Goal: Task Accomplishment & Management: Use online tool/utility

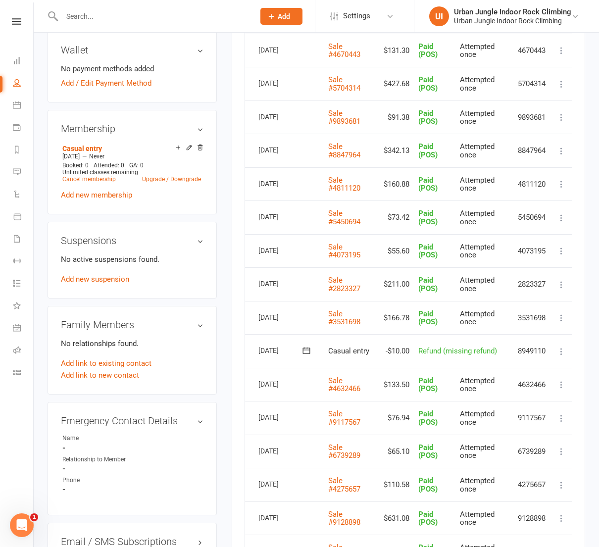
click at [17, 22] on icon at bounding box center [16, 21] width 9 height 6
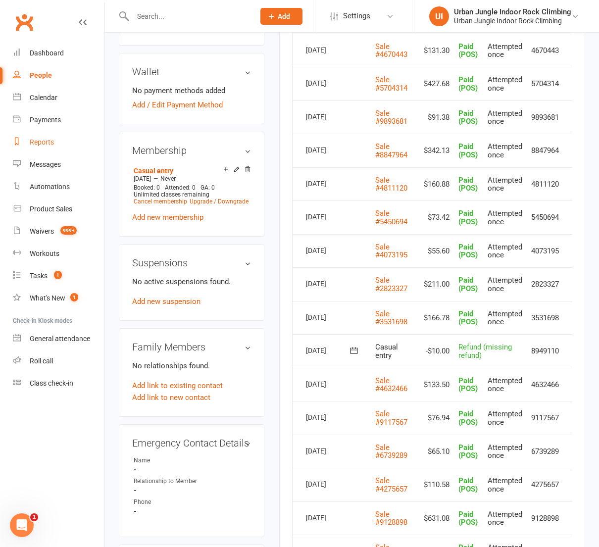
click at [45, 140] on div "Reports" at bounding box center [42, 142] width 24 height 8
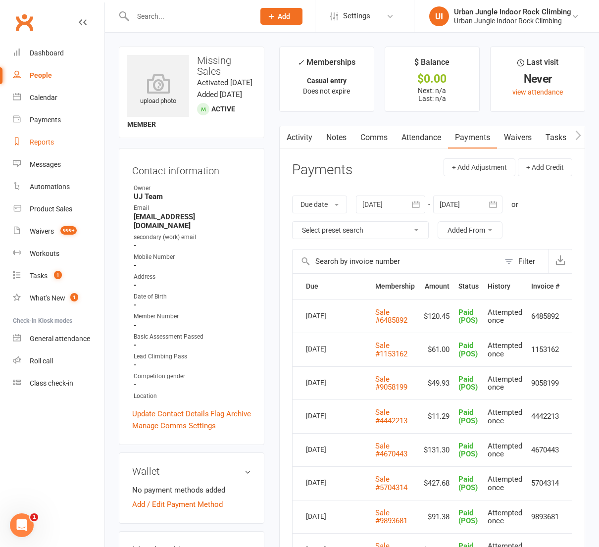
select select "100"
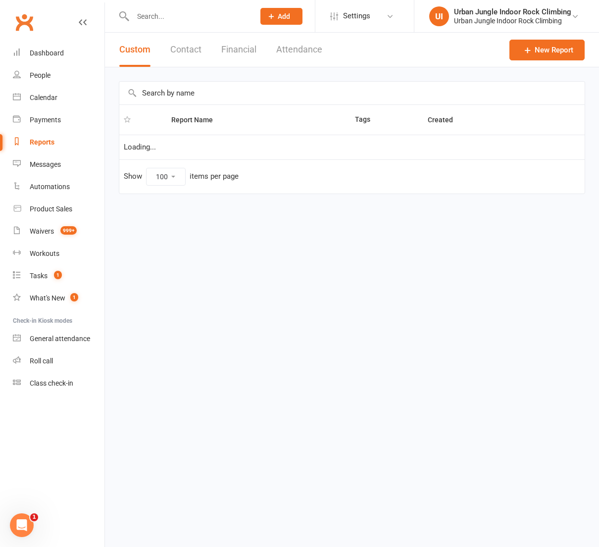
click at [248, 48] on button "Financial" at bounding box center [238, 50] width 35 height 34
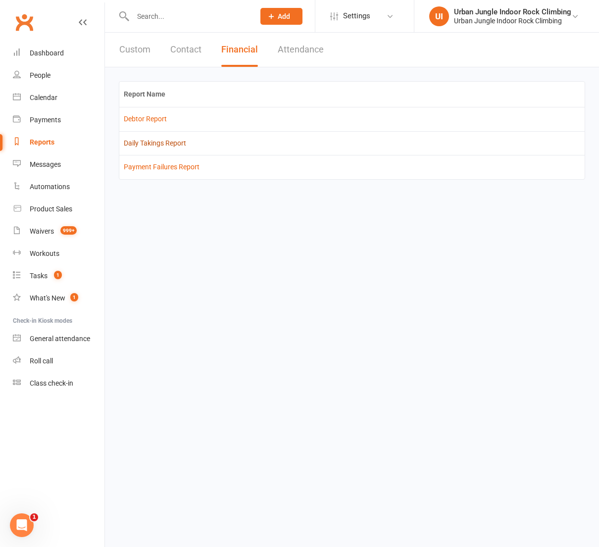
click at [148, 141] on link "Daily Takings Report" at bounding box center [155, 143] width 62 height 8
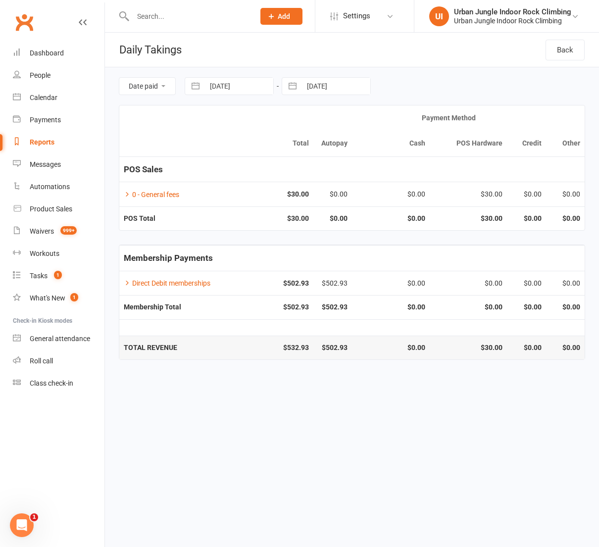
select select "7"
select select "2025"
select select "8"
select select "2025"
select select "9"
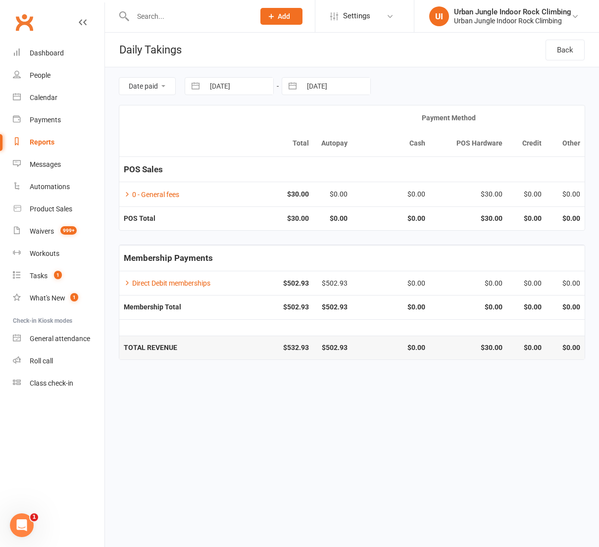
select select "2025"
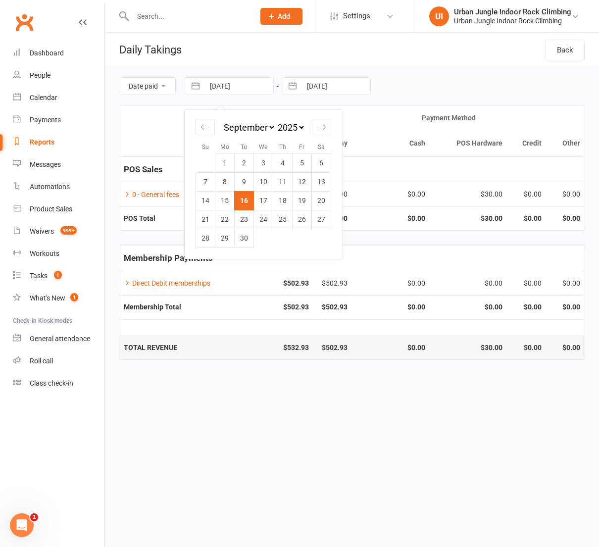
click at [205, 88] on input "[DATE]" at bounding box center [238, 86] width 69 height 17
click at [206, 125] on icon "Move backward to switch to the previous month." at bounding box center [204, 126] width 9 height 9
select select "6"
select select "2025"
click at [326, 127] on icon "Move forward to switch to the next month." at bounding box center [321, 126] width 9 height 9
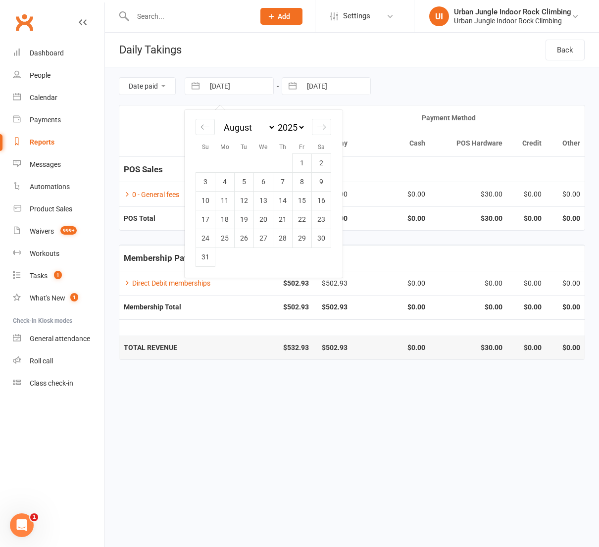
select select "9"
select select "2025"
drag, startPoint x: 208, startPoint y: 201, endPoint x: 260, endPoint y: 123, distance: 94.3
click at [211, 194] on td "14" at bounding box center [205, 200] width 19 height 19
type input "[DATE]"
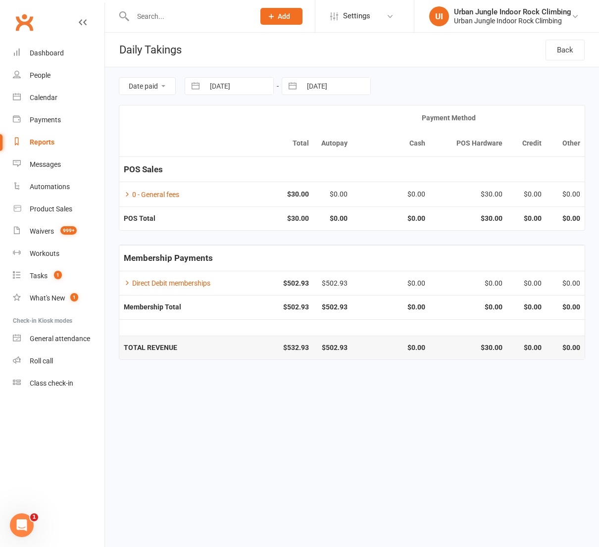
drag, startPoint x: 308, startPoint y: 88, endPoint x: 304, endPoint y: 95, distance: 8.6
click at [308, 87] on input "[DATE]" at bounding box center [335, 86] width 69 height 17
select select "7"
select select "2025"
select select "8"
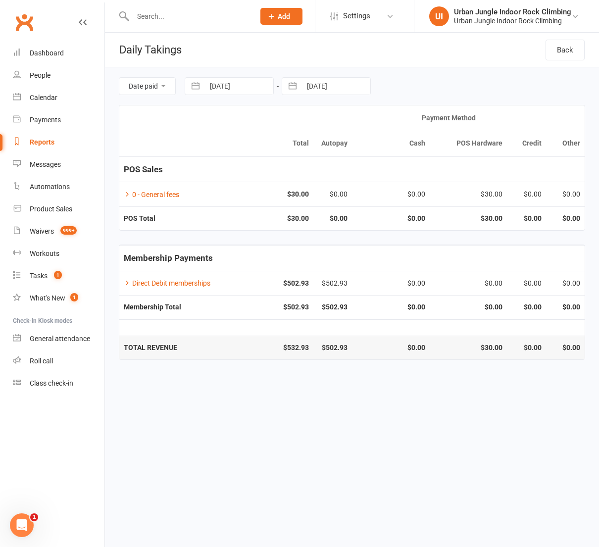
select select "2025"
select select "9"
select select "2025"
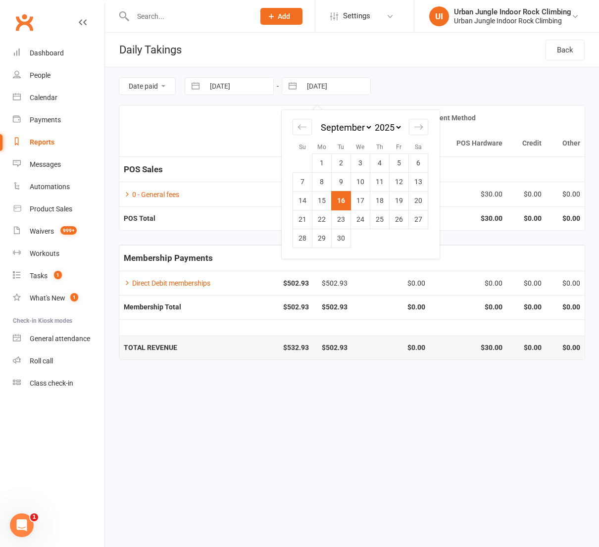
click at [301, 202] on td "14" at bounding box center [302, 200] width 19 height 19
type input "[DATE]"
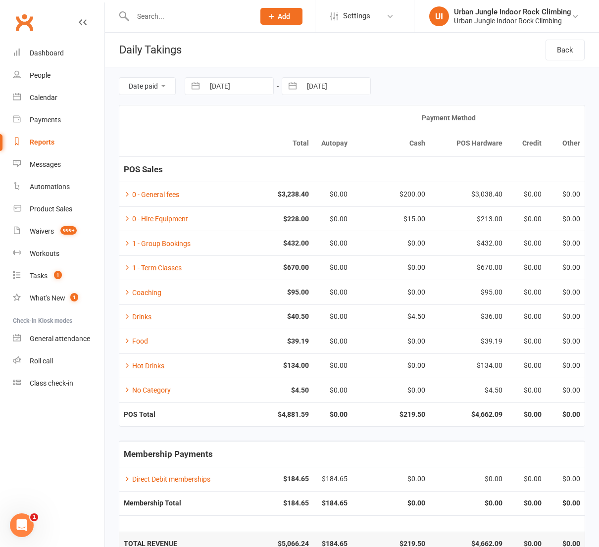
select select "7"
select select "2025"
select select "8"
select select "2025"
select select "9"
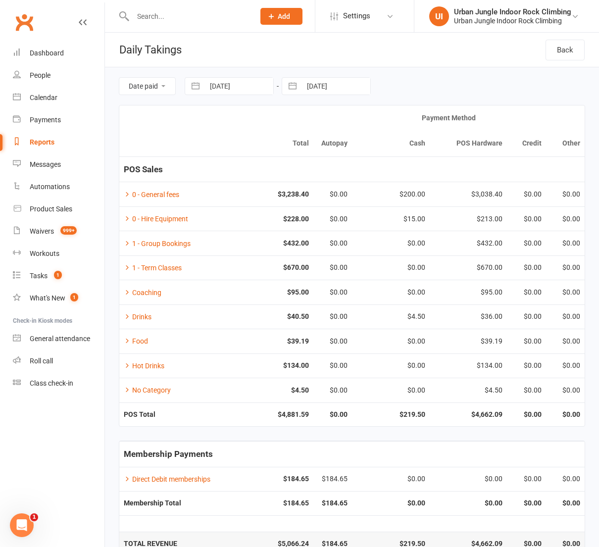
select select "2025"
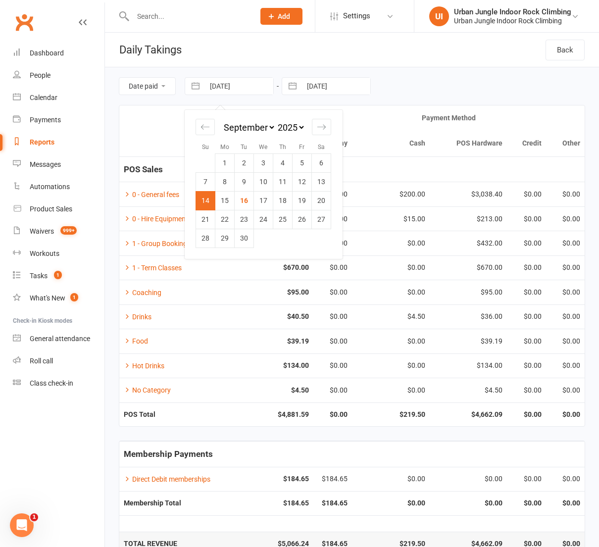
click at [220, 90] on input "[DATE]" at bounding box center [238, 86] width 69 height 17
drag, startPoint x: 228, startPoint y: 199, endPoint x: 280, endPoint y: 146, distance: 74.9
click at [232, 194] on td "15" at bounding box center [224, 200] width 19 height 19
type input "[DATE]"
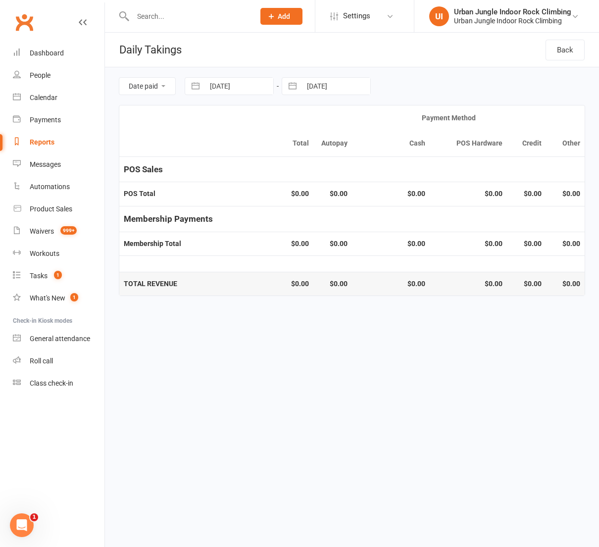
click at [312, 80] on input "[DATE]" at bounding box center [335, 86] width 69 height 17
select select "7"
select select "2025"
select select "8"
select select "2025"
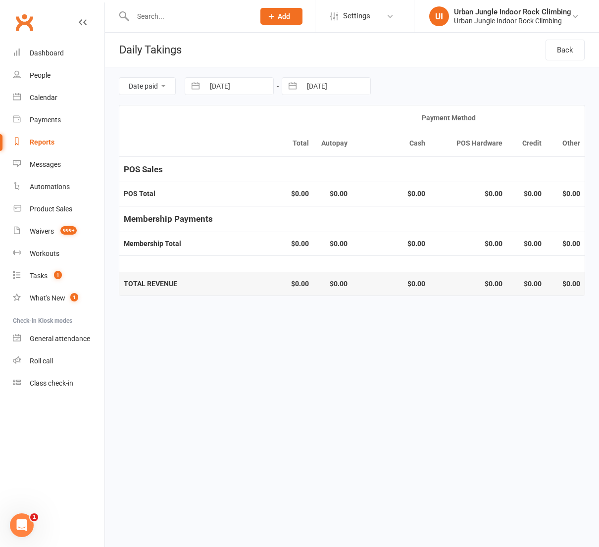
select select "9"
select select "2025"
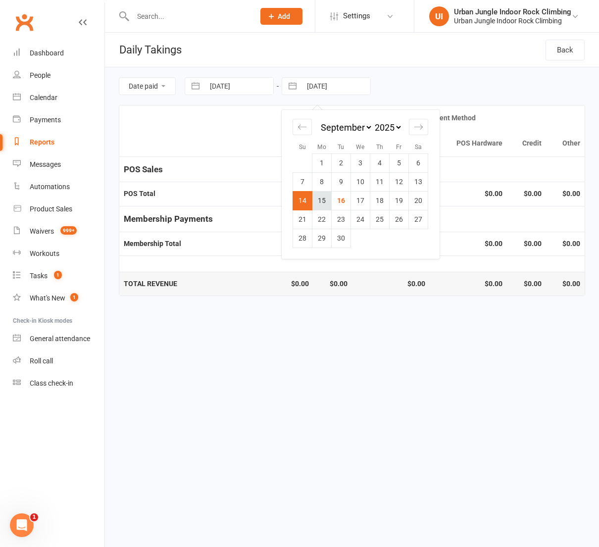
click at [321, 195] on td "15" at bounding box center [321, 200] width 19 height 19
type input "[DATE]"
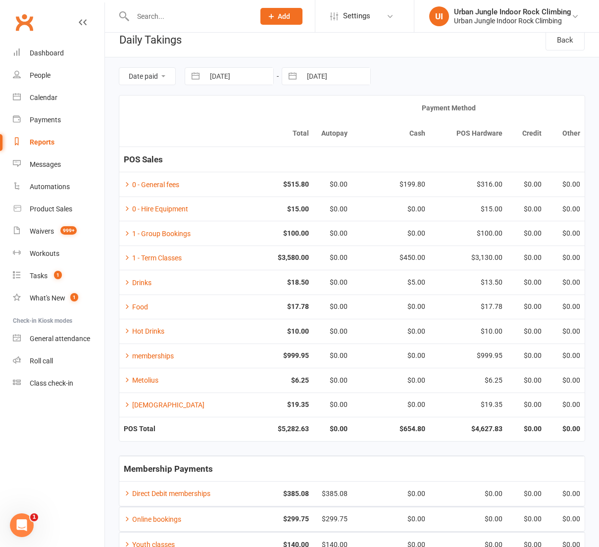
scroll to position [11, 0]
click at [194, 77] on button "button" at bounding box center [195, 75] width 18 height 17
select select "7"
select select "2025"
select select "8"
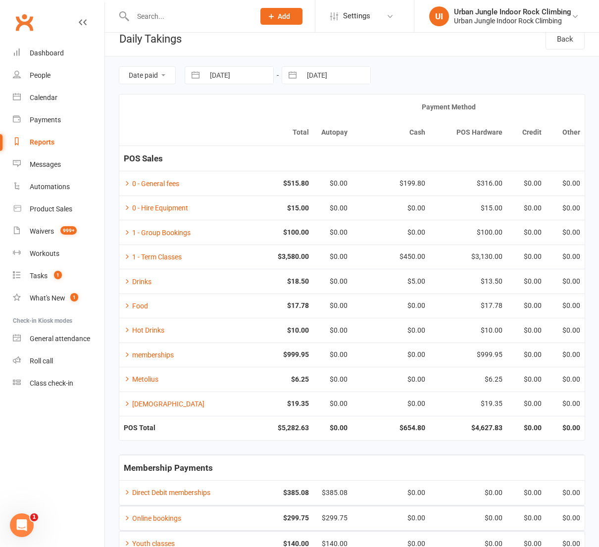
select select "2025"
select select "9"
select select "2025"
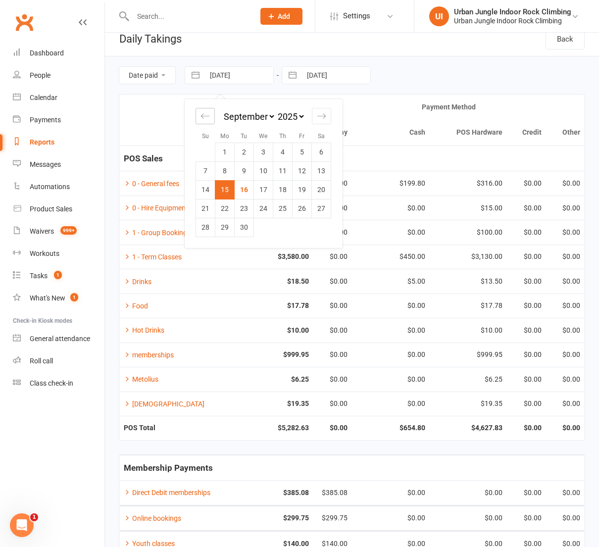
click at [212, 119] on div "Move backward to switch to the previous month." at bounding box center [204, 116] width 19 height 16
select select "6"
select select "2025"
click at [212, 118] on div "Move backward to switch to the previous month." at bounding box center [204, 116] width 19 height 16
select select "5"
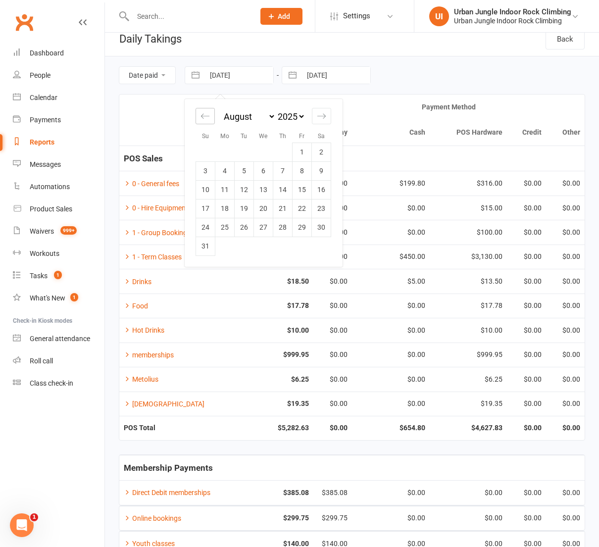
select select "2025"
drag, startPoint x: 246, startPoint y: 150, endPoint x: 268, endPoint y: 128, distance: 30.8
click at [251, 147] on td "1" at bounding box center [243, 151] width 19 height 19
type input "[DATE]"
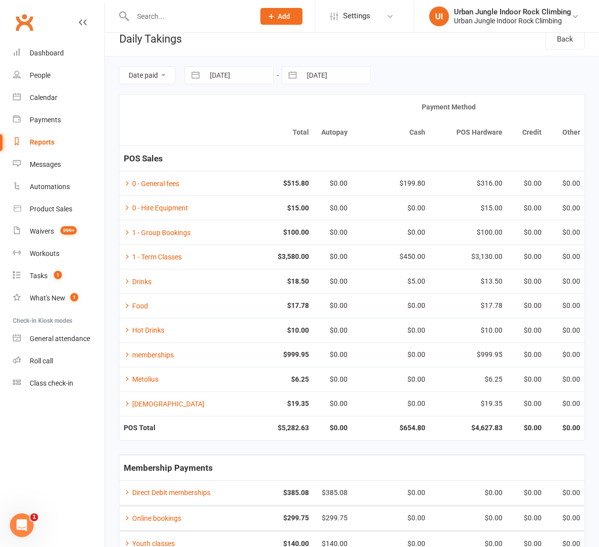
click at [294, 74] on button "button" at bounding box center [292, 75] width 18 height 17
select select "7"
select select "2025"
select select "8"
select select "2025"
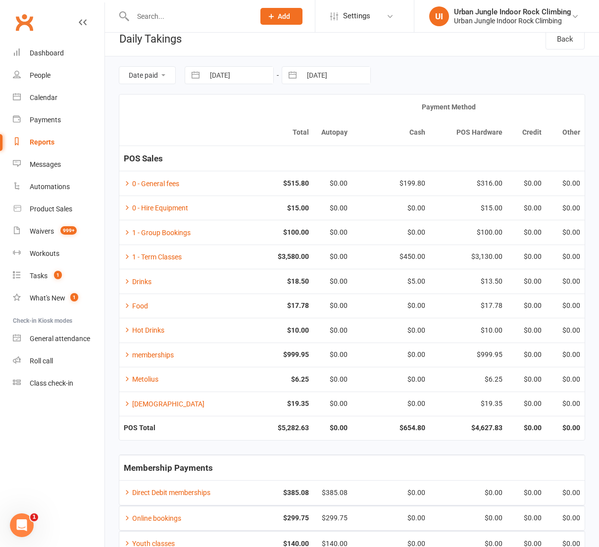
select select "9"
select select "2025"
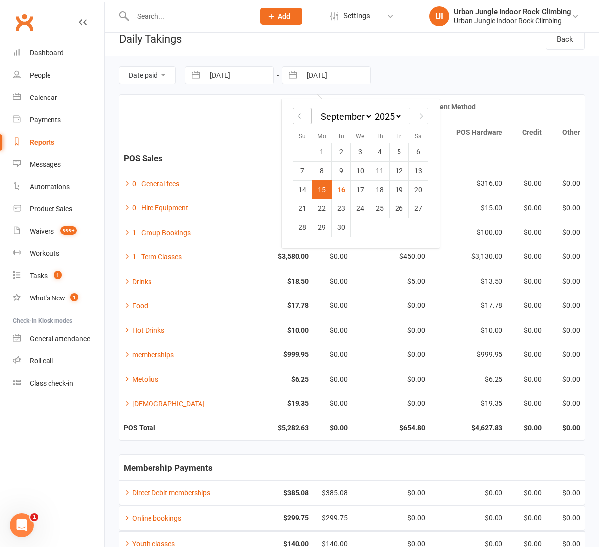
drag, startPoint x: 304, startPoint y: 117, endPoint x: 317, endPoint y: 133, distance: 20.4
click at [304, 117] on icon "Move backward to switch to the previous month." at bounding box center [301, 115] width 9 height 9
select select "6"
select select "2025"
drag, startPoint x: 302, startPoint y: 247, endPoint x: 294, endPoint y: 245, distance: 7.7
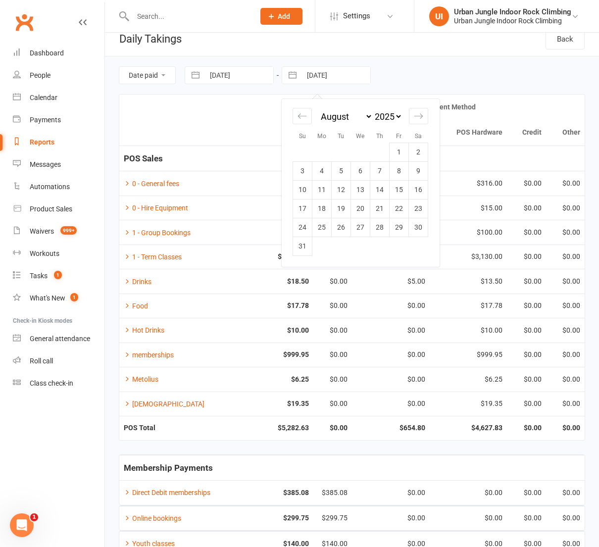
click at [303, 247] on td "31" at bounding box center [302, 245] width 19 height 19
type input "[DATE]"
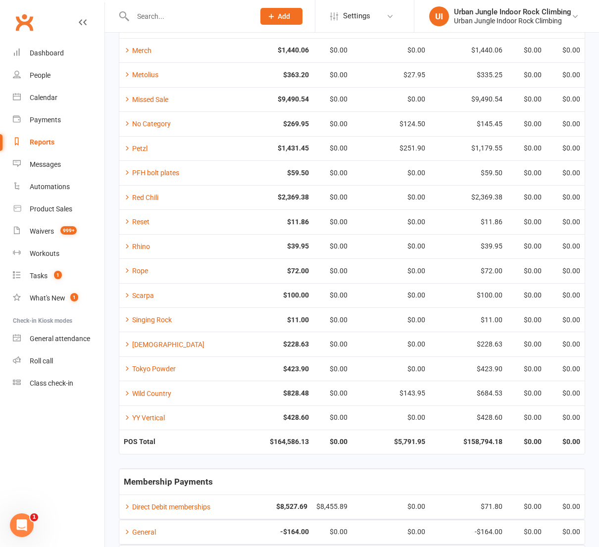
scroll to position [609, 0]
